Goal: Task Accomplishment & Management: Use online tool/utility

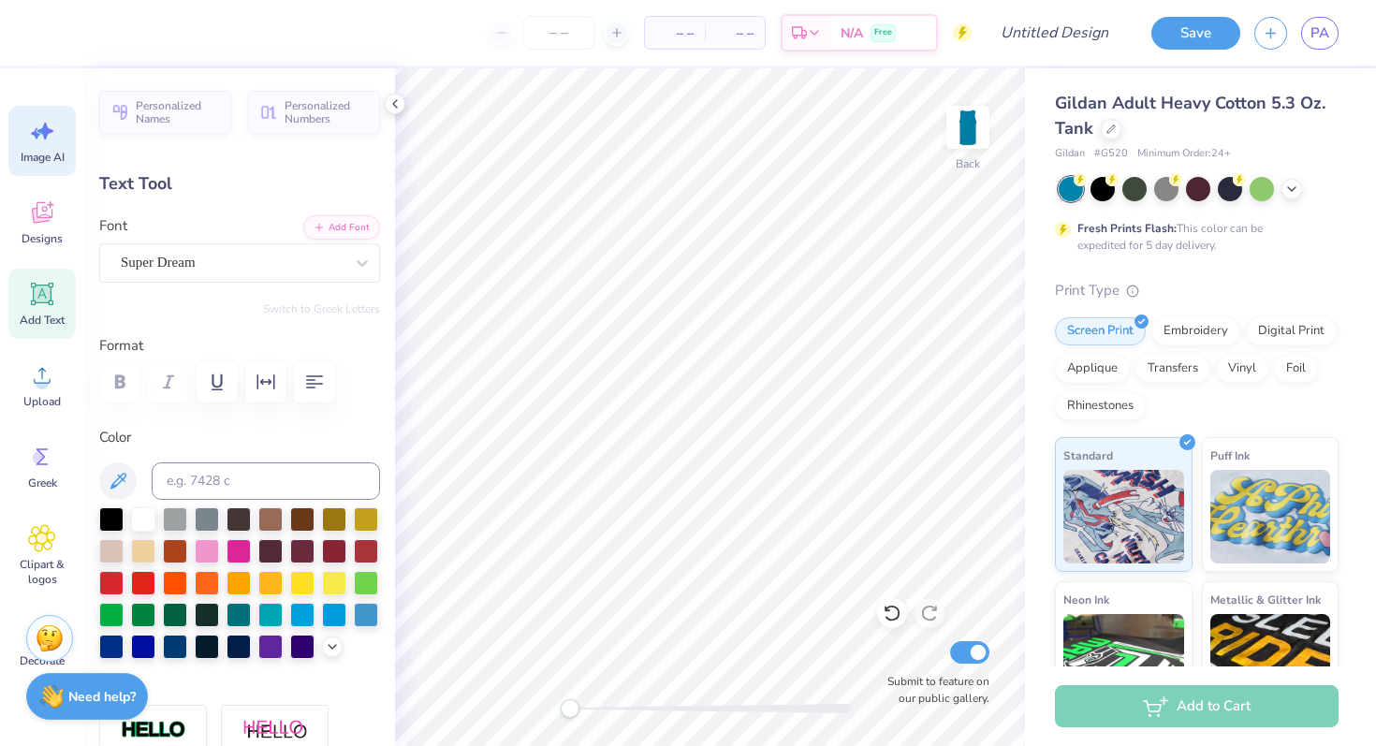
click at [34, 154] on span "Image AI" at bounding box center [43, 157] width 44 height 15
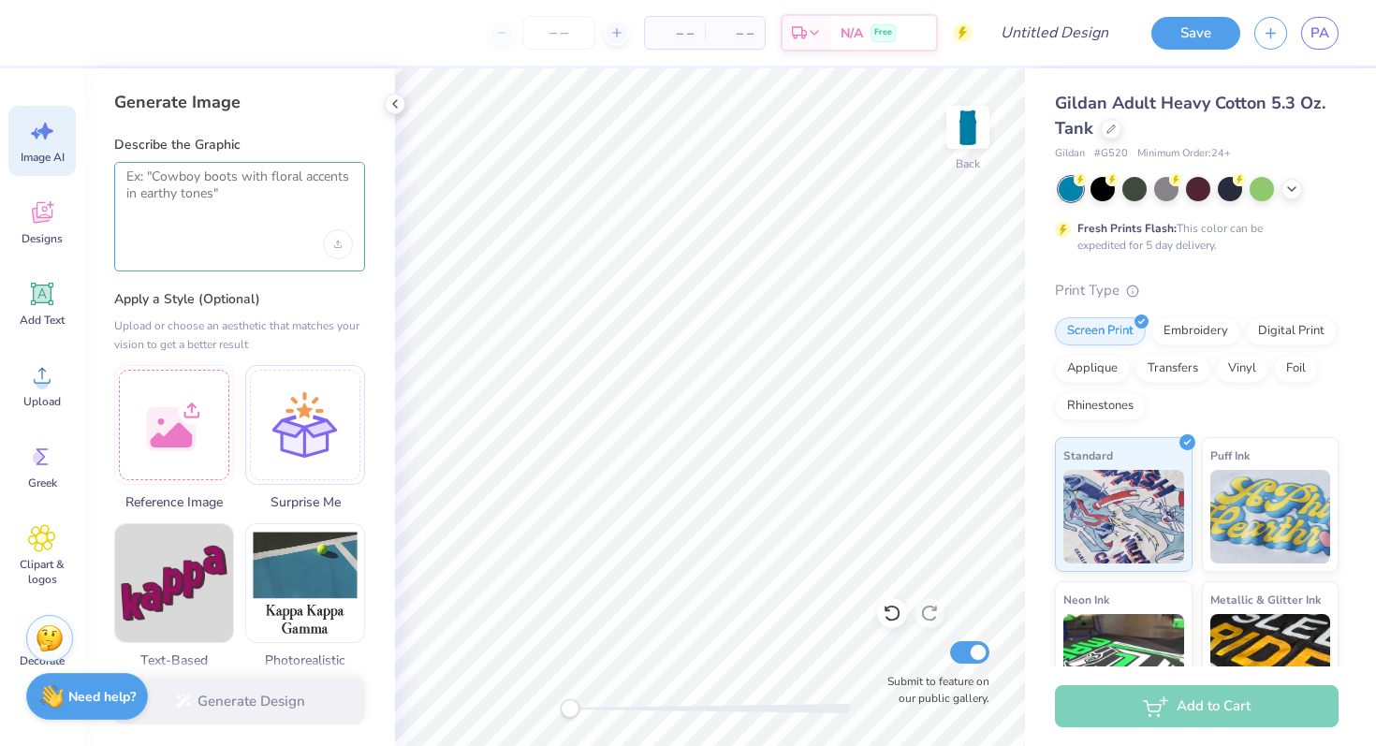
click at [165, 188] on textarea at bounding box center [239, 191] width 227 height 47
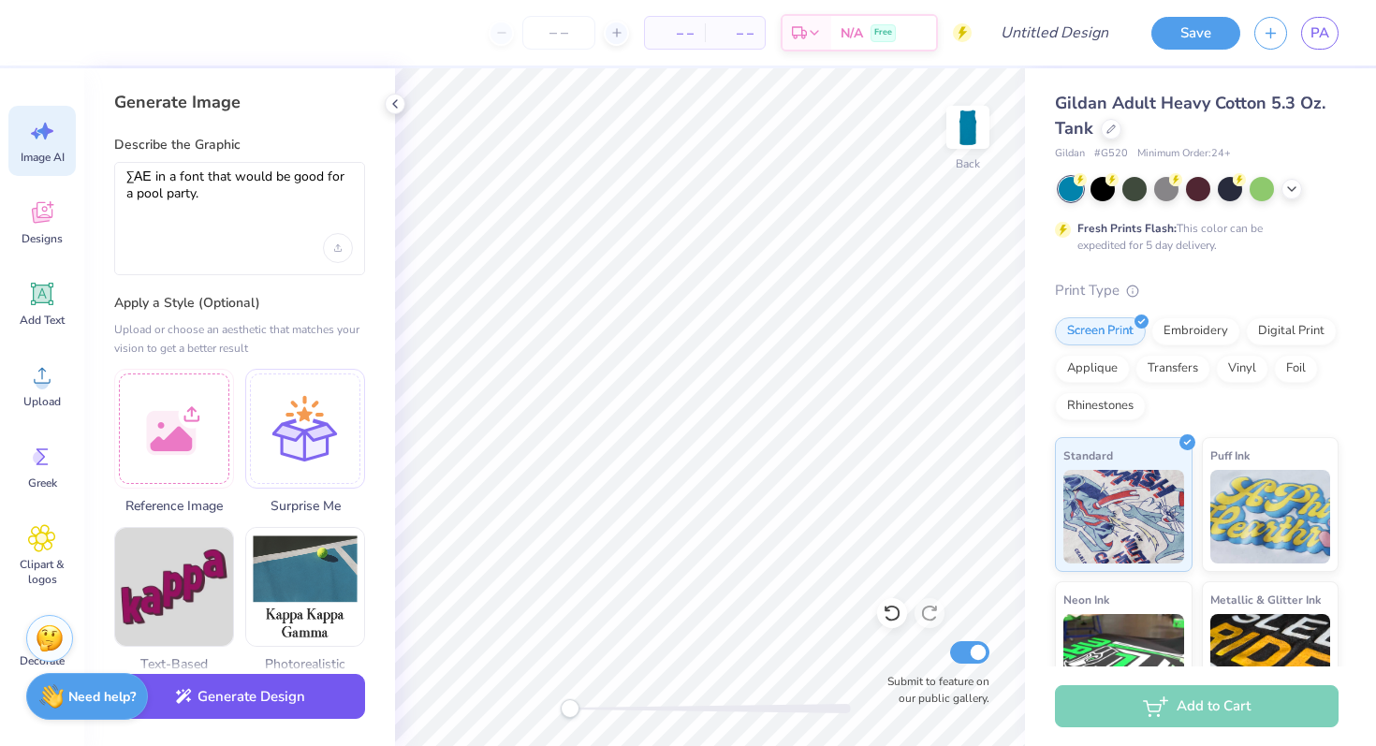
click at [326, 713] on button "Generate Design" at bounding box center [239, 697] width 251 height 46
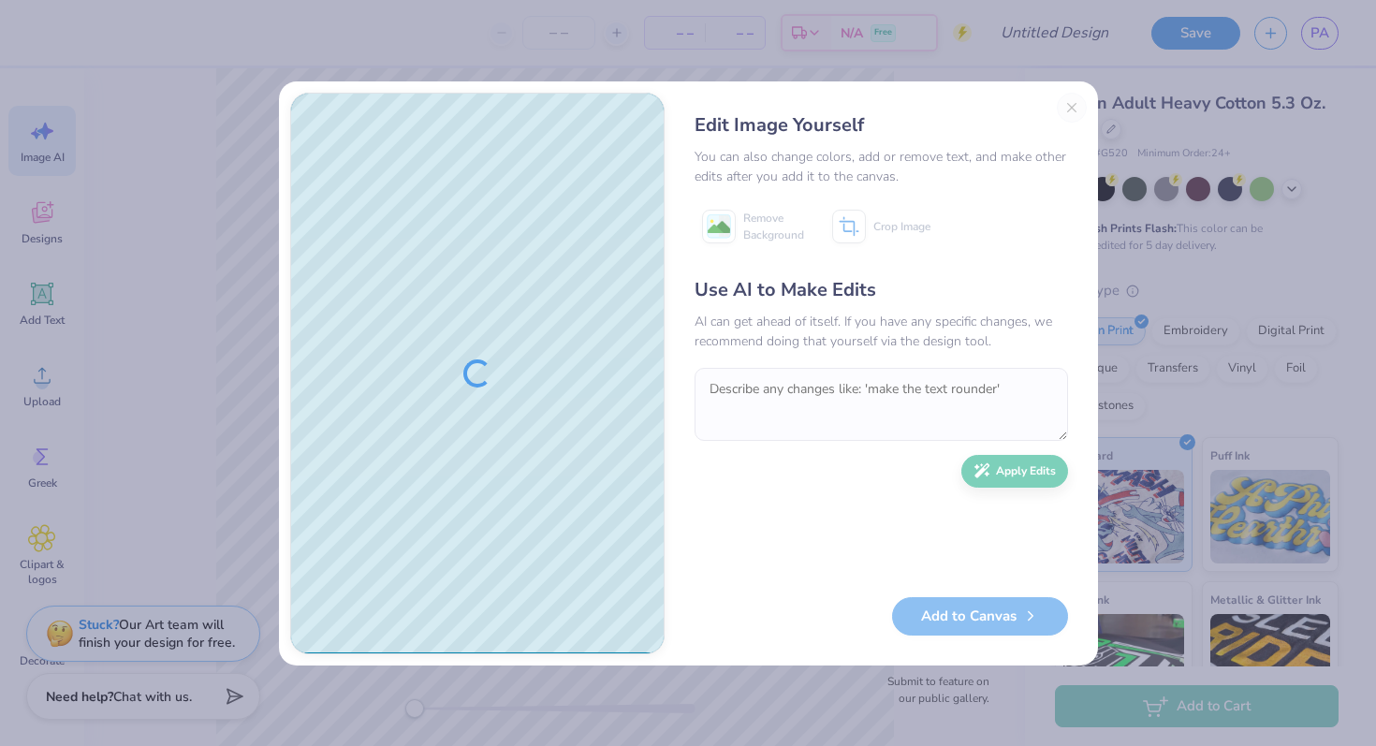
click at [1072, 106] on div "Edit Image Yourself You can also change colors, add or remove text, and make ot…" at bounding box center [881, 374] width 411 height 562
click at [1070, 108] on div "Edit Image Yourself You can also change colors, add or remove text, and make ot…" at bounding box center [881, 374] width 411 height 562
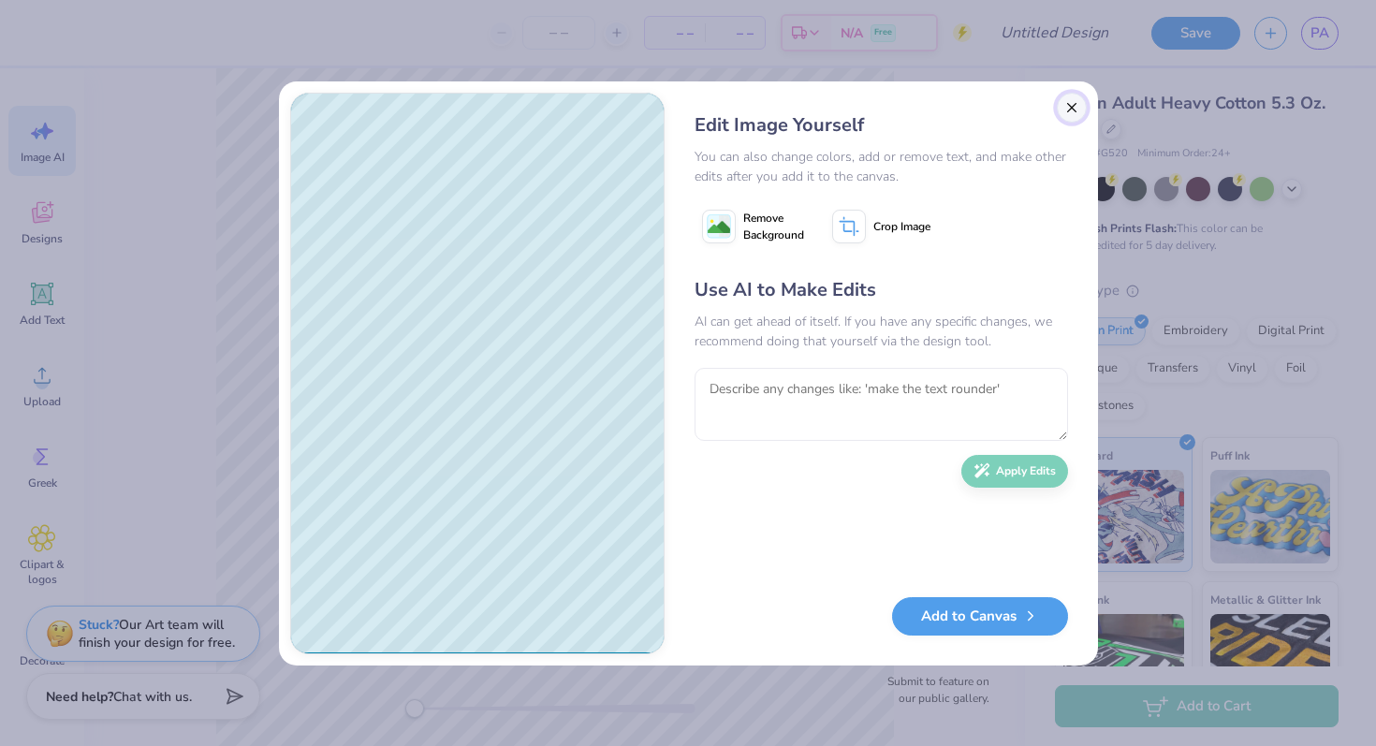
click at [1076, 102] on button "Close" at bounding box center [1072, 108] width 30 height 30
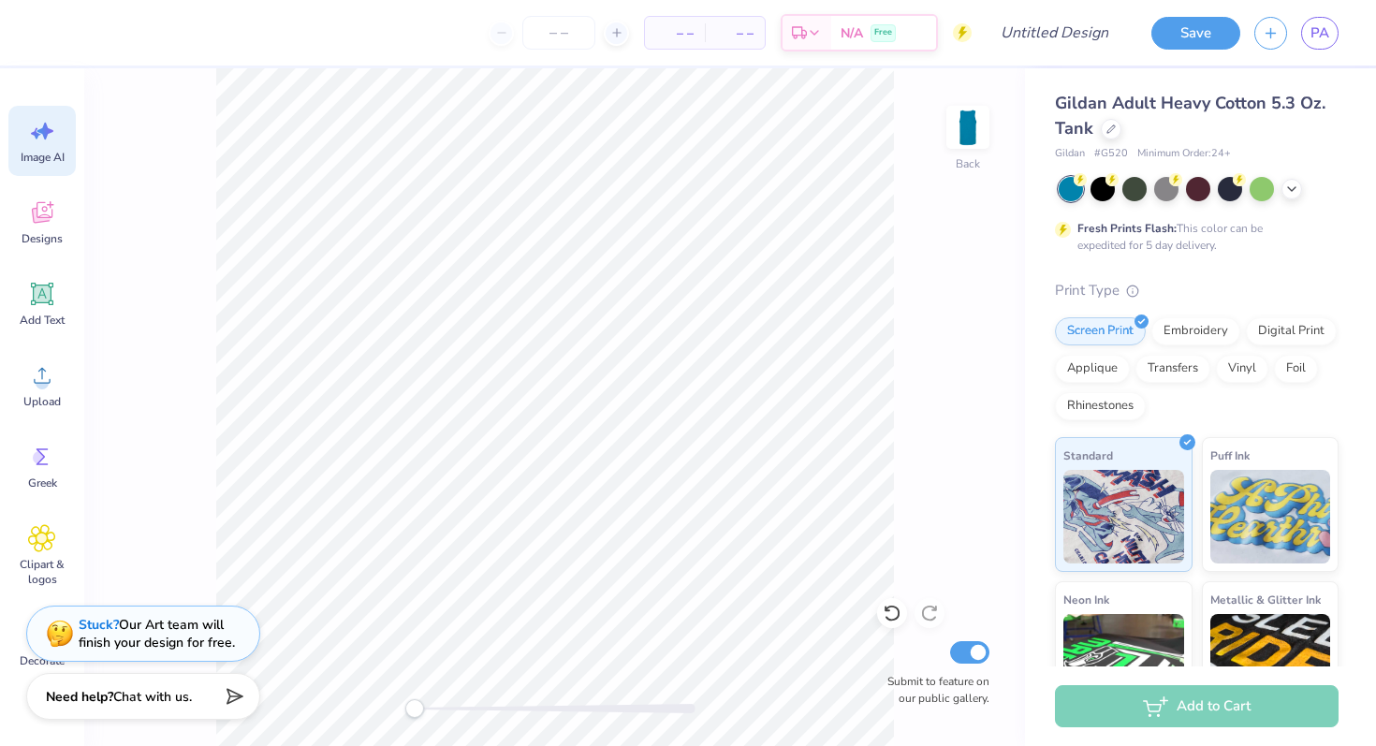
click at [53, 135] on icon at bounding box center [42, 131] width 28 height 28
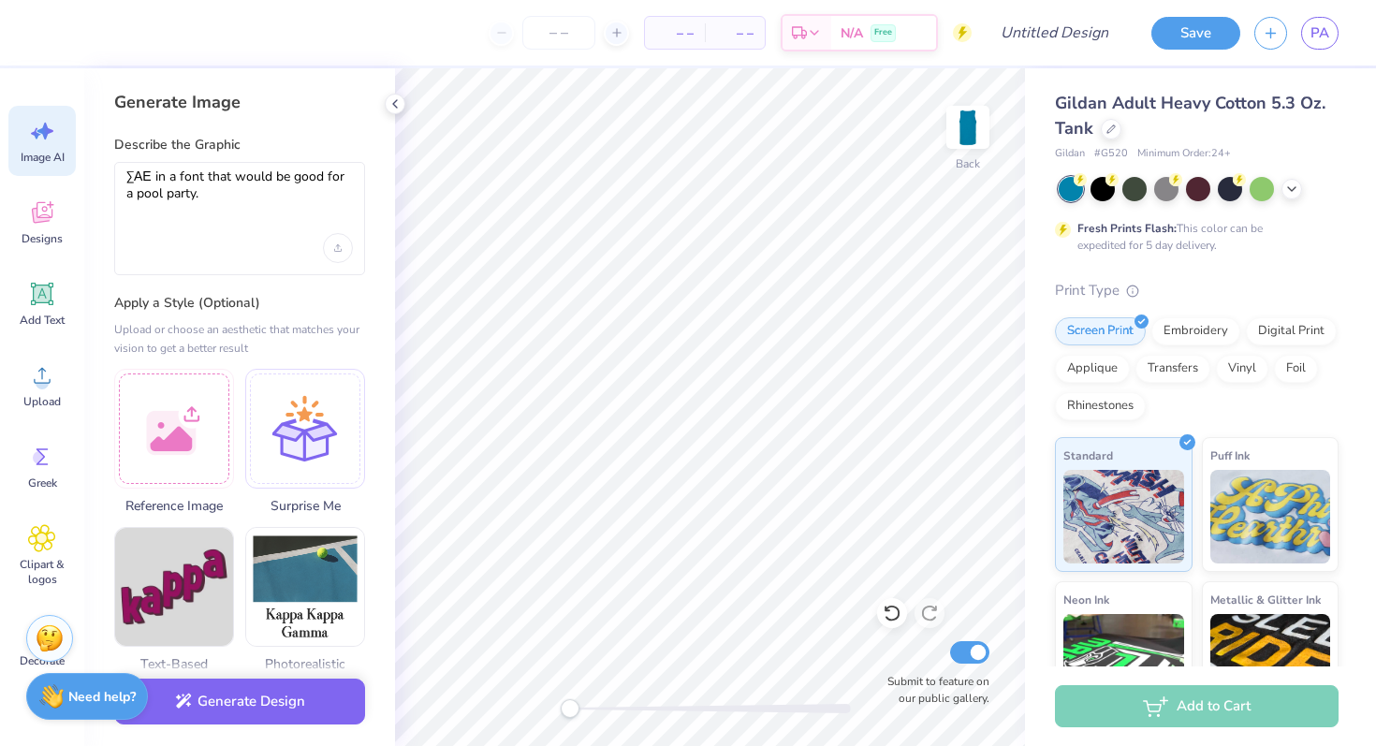
scroll to position [0, 0]
click at [260, 199] on textarea "ΣΑΕ in a font that would be good for a pool party." at bounding box center [239, 193] width 227 height 51
click at [152, 175] on textarea "ΣΑΕ in a font that would be good for a pool party." at bounding box center [239, 193] width 227 height 51
drag, startPoint x: 276, startPoint y: 198, endPoint x: 201, endPoint y: 179, distance: 77.4
click at [201, 179] on textarea "ΣΑΕ graphic in a font that would be good for a pool party." at bounding box center [239, 193] width 227 height 51
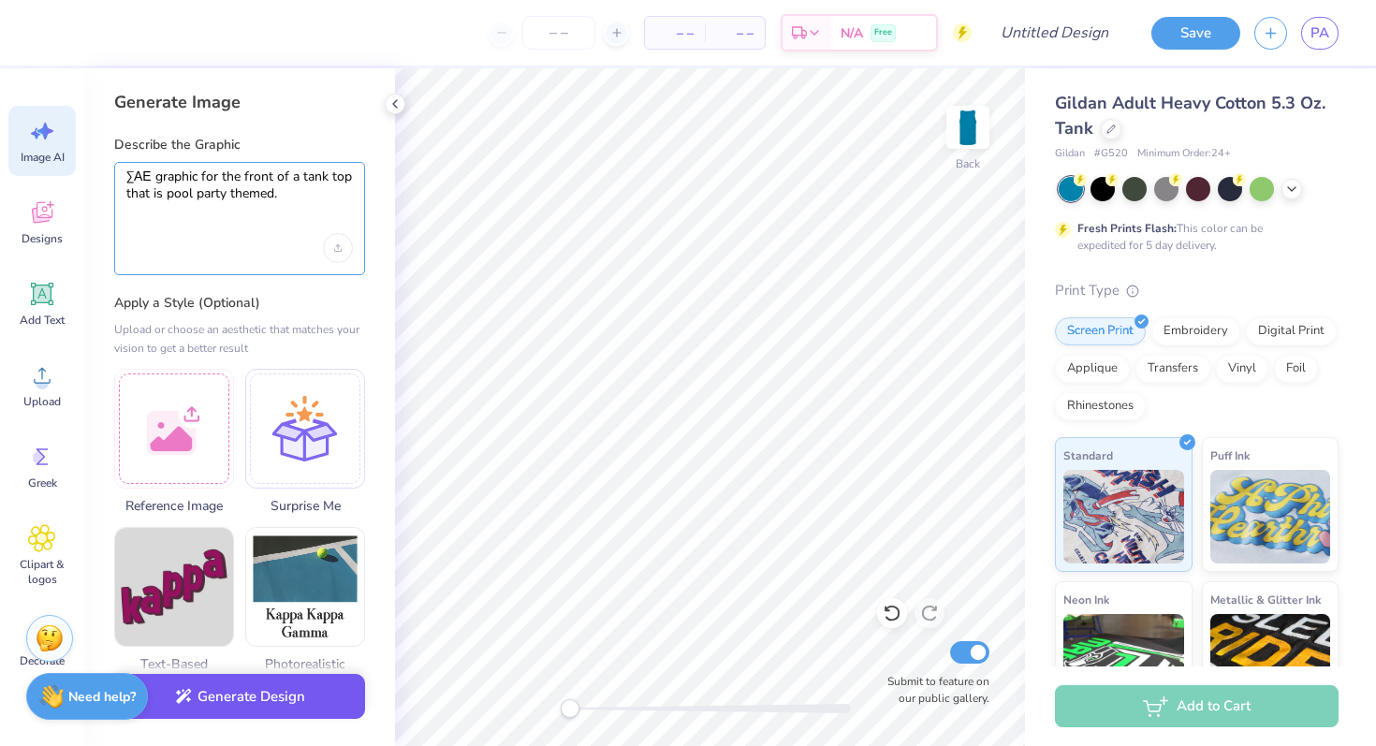
type textarea "ΣΑΕ graphic for the front of a tank top that is pool party themed."
click at [242, 696] on button "Generate Design" at bounding box center [239, 697] width 251 height 46
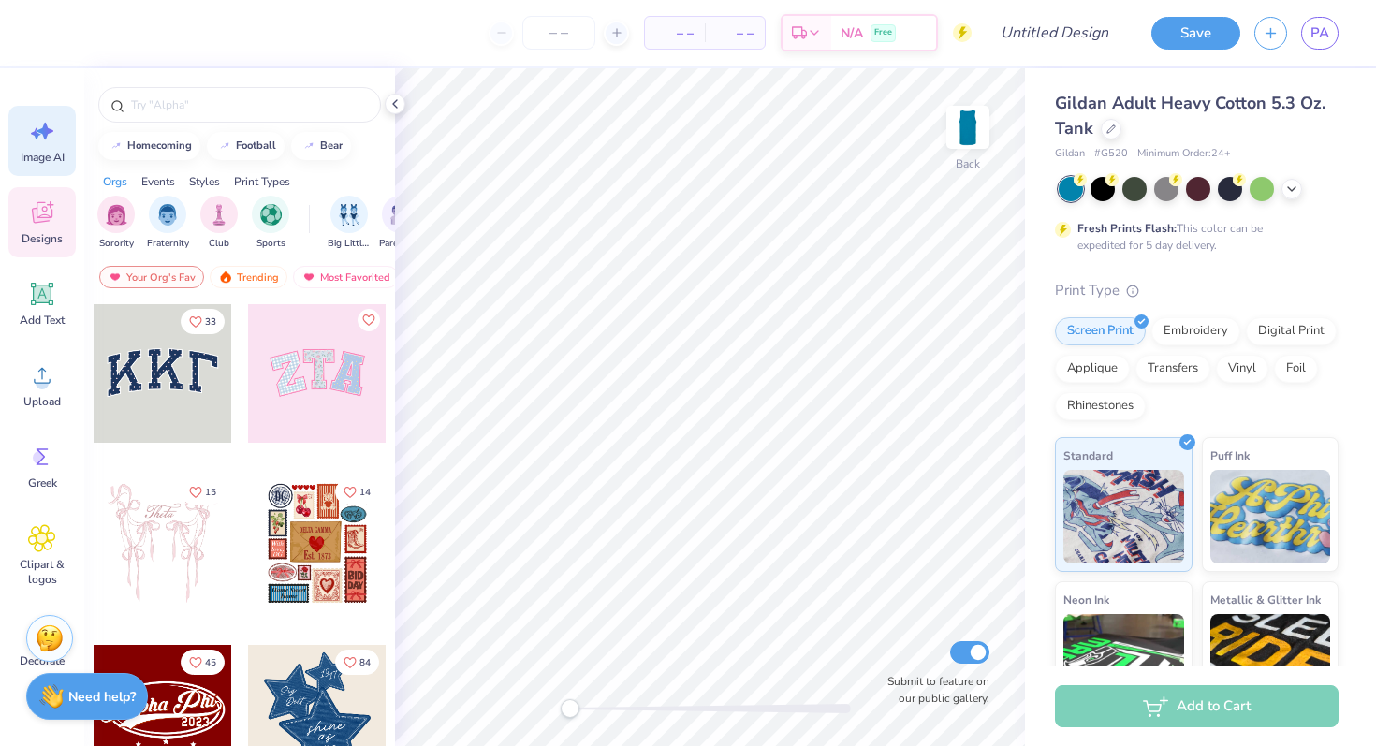
click at [30, 116] on div "Image AI" at bounding box center [41, 141] width 67 height 70
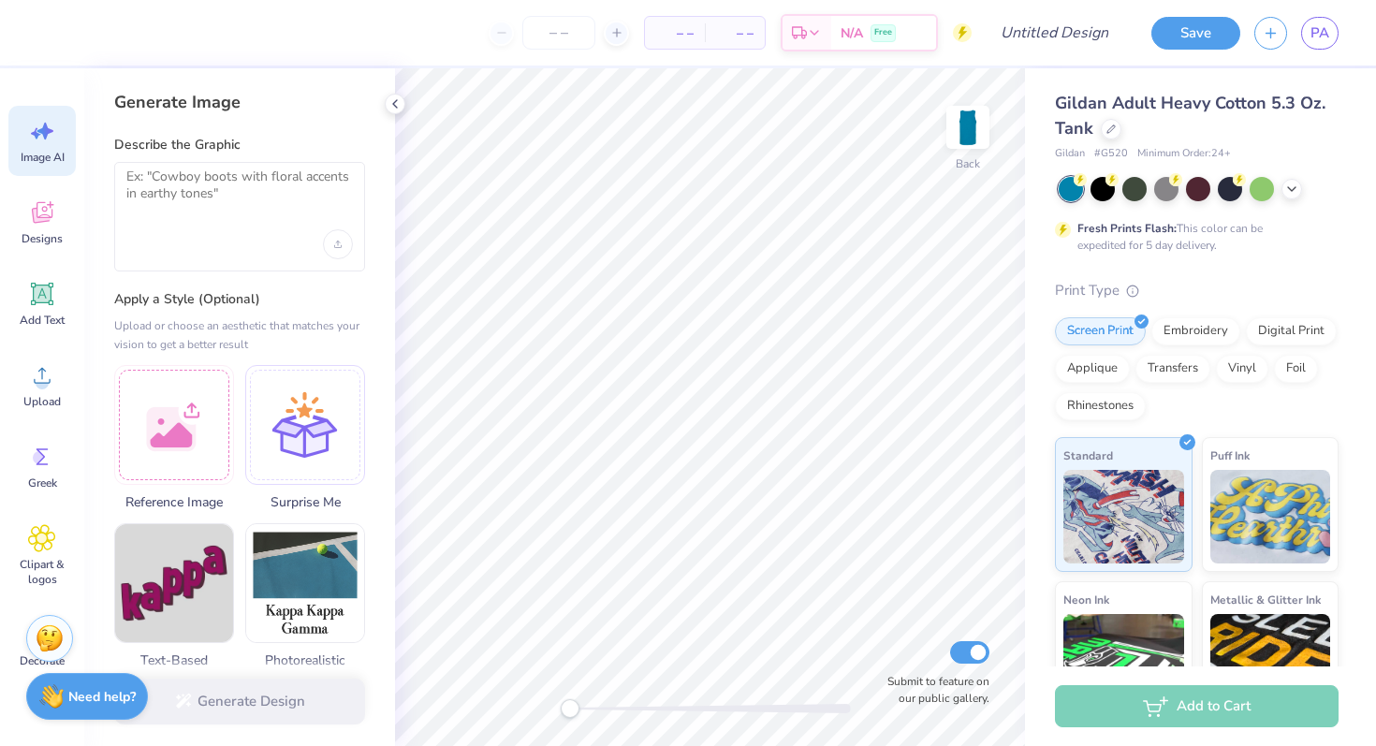
click at [190, 232] on div at bounding box center [239, 244] width 227 height 30
click at [211, 171] on textarea at bounding box center [239, 191] width 227 height 47
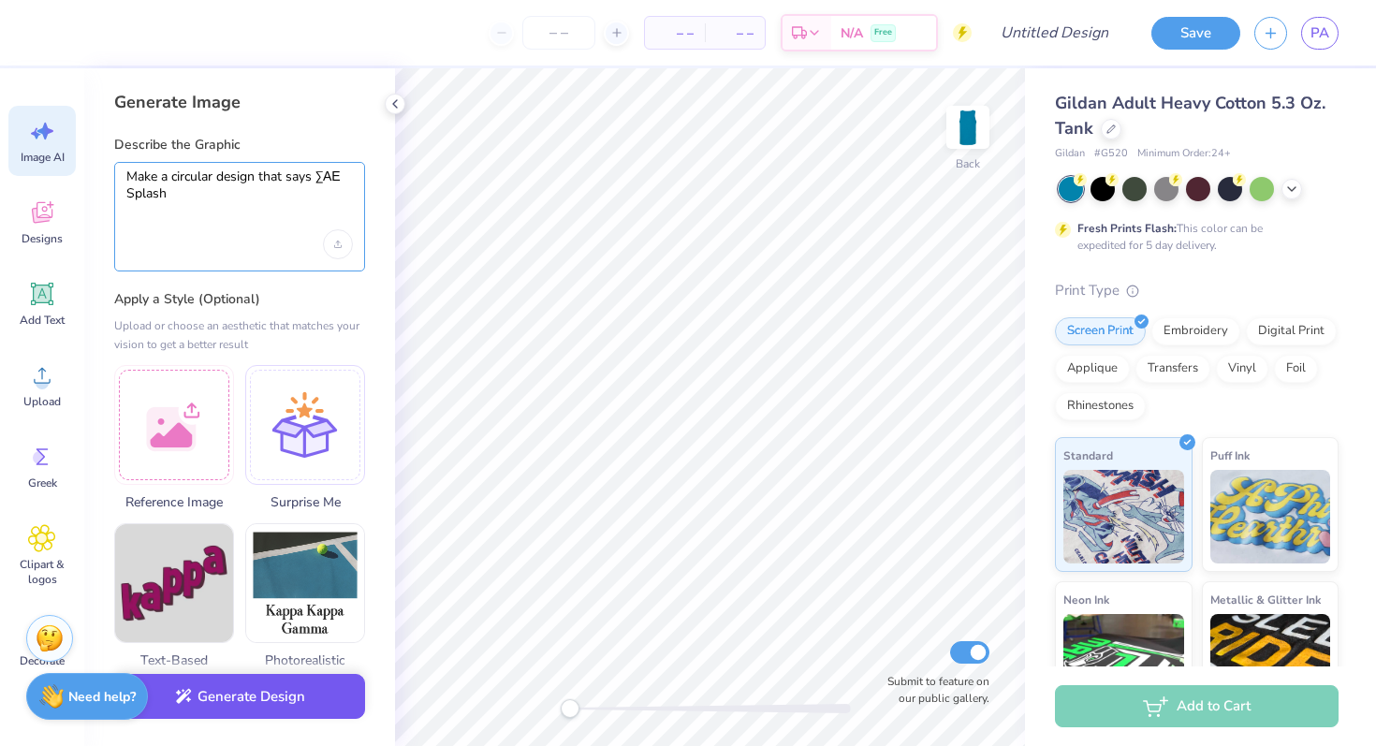
type textarea "Make a circular design that says ΣΑΕ Splash"
click at [287, 687] on button "Generate Design" at bounding box center [239, 697] width 251 height 46
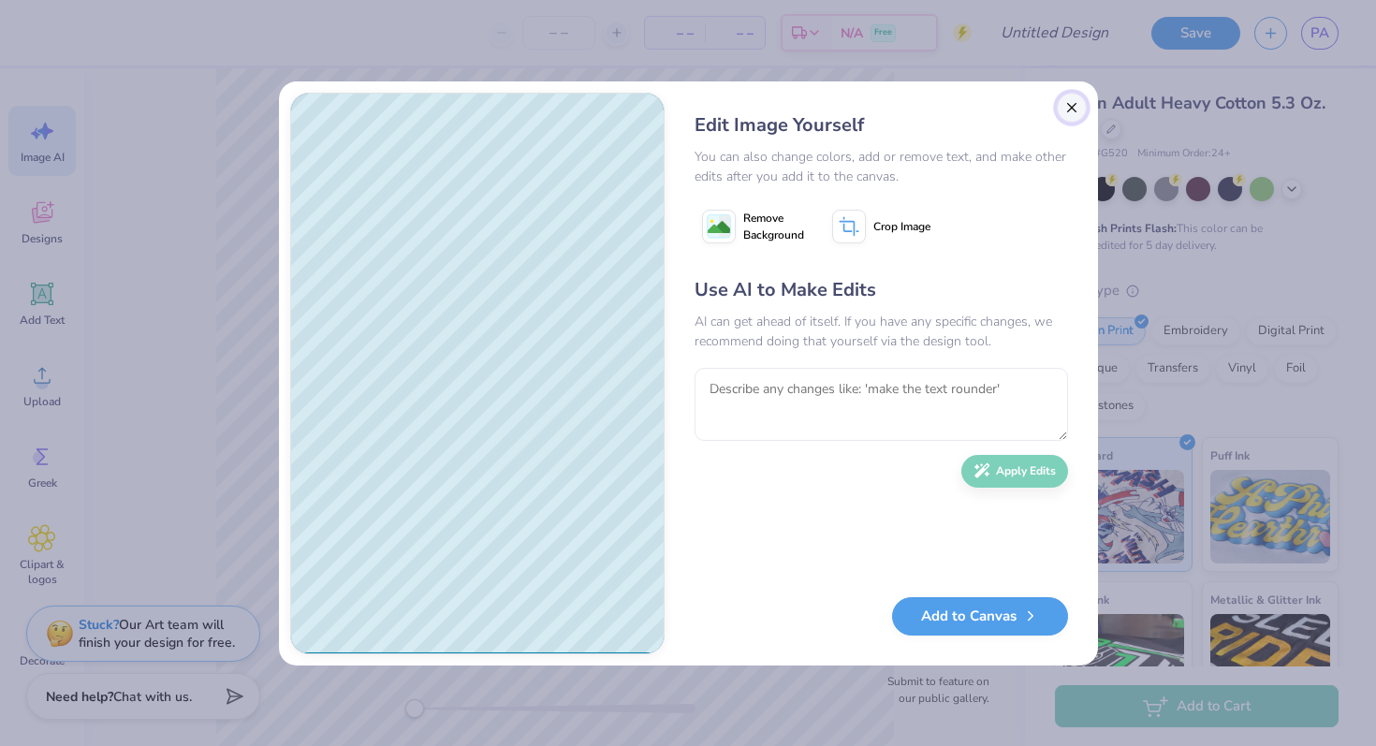
click at [1072, 101] on button "Close" at bounding box center [1072, 108] width 30 height 30
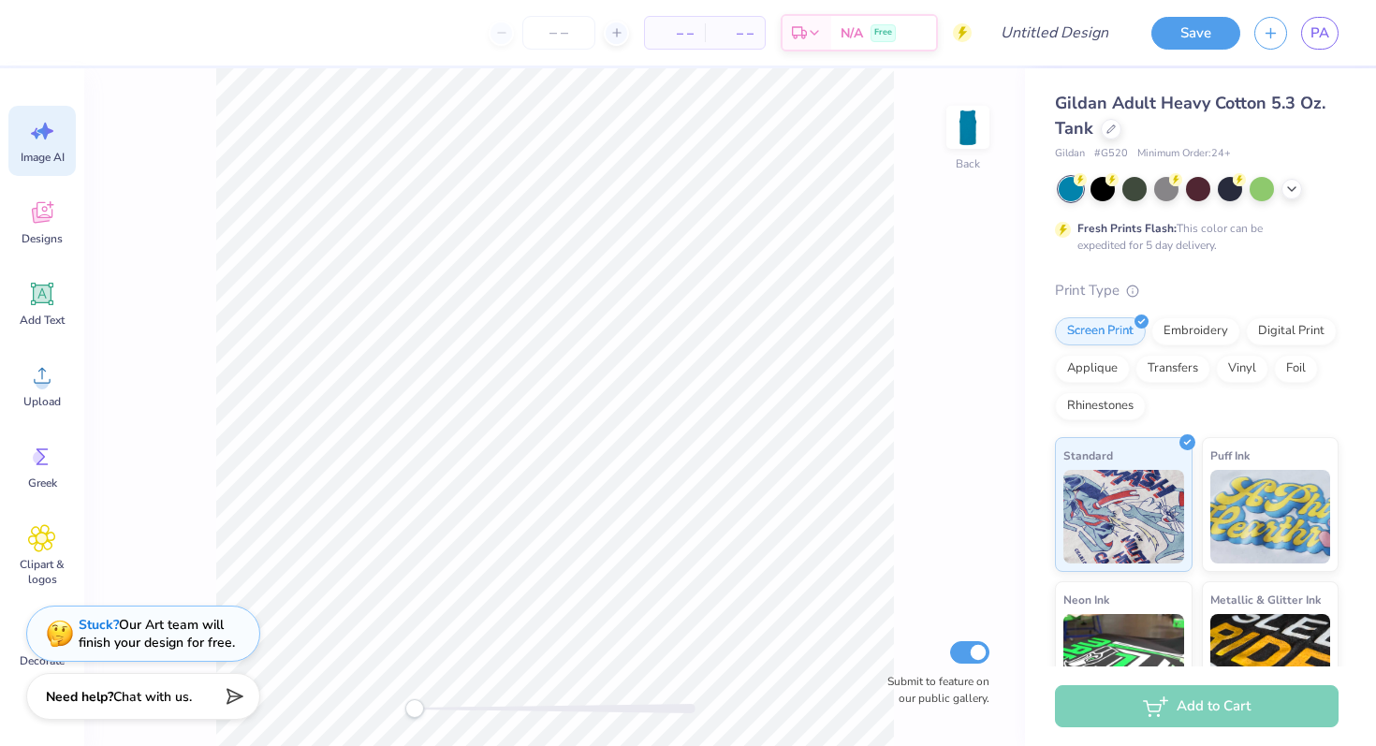
click at [46, 136] on icon at bounding box center [45, 131] width 16 height 17
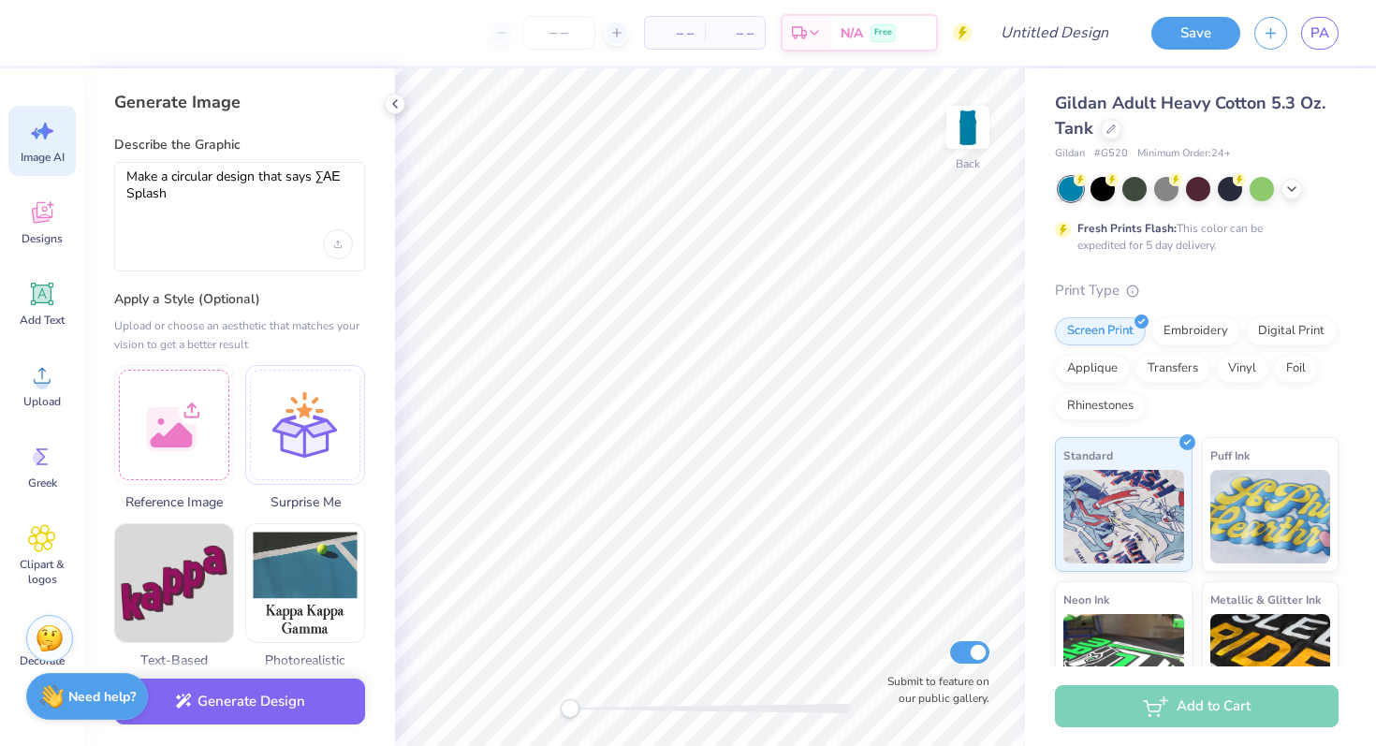
scroll to position [0, 0]
click at [263, 205] on textarea "Make a circular design that says ΣΑΕ Splash" at bounding box center [239, 191] width 227 height 47
click at [254, 700] on button "Generate Design" at bounding box center [239, 697] width 251 height 46
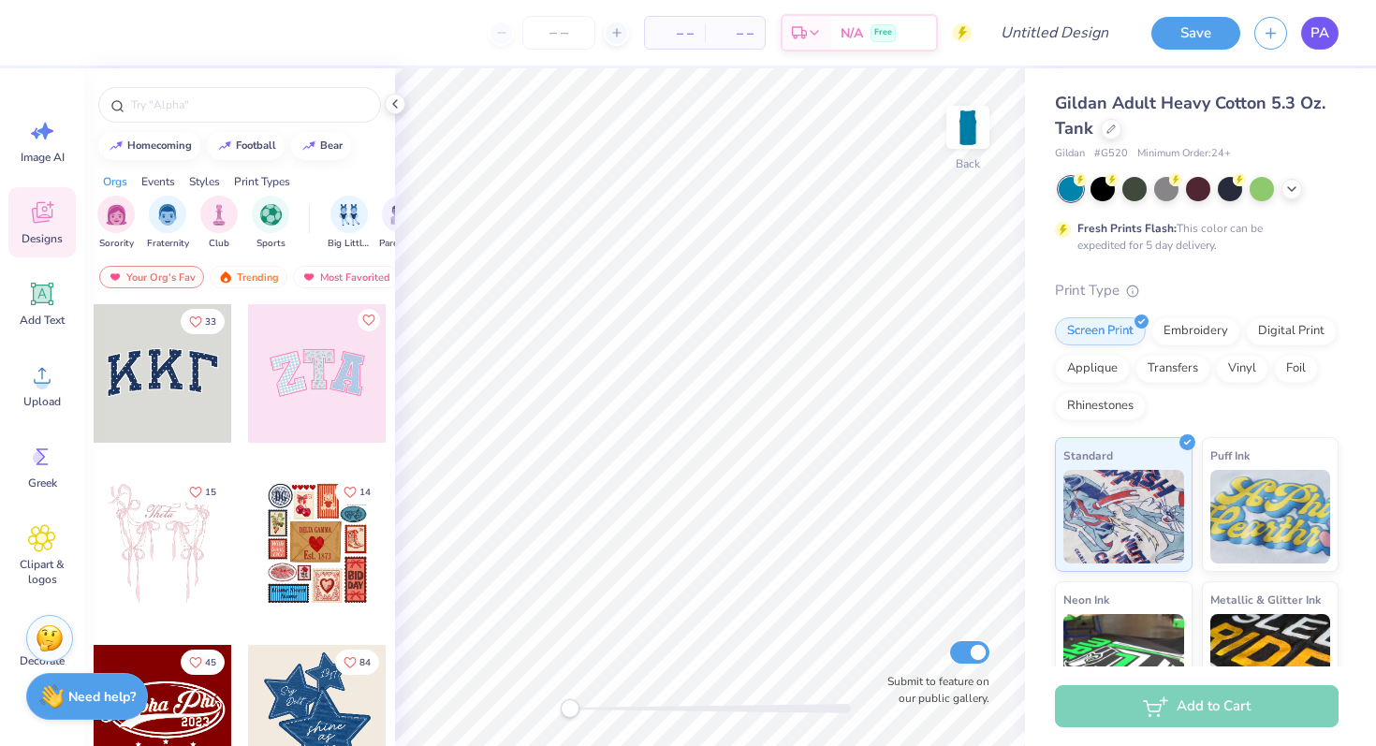
click at [1304, 37] on link "PA" at bounding box center [1319, 33] width 37 height 33
